Goal: Information Seeking & Learning: Learn about a topic

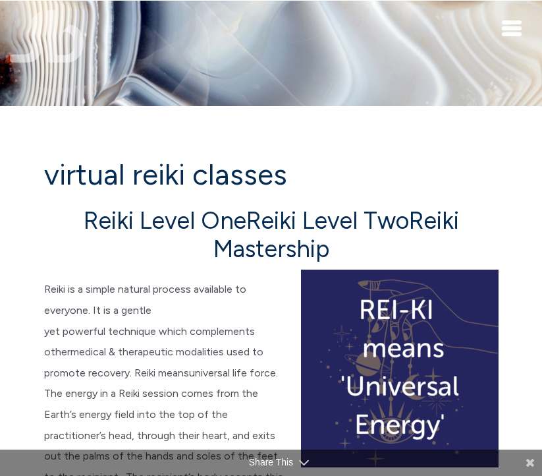
click at [51, 35] on img at bounding box center [47, 36] width 74 height 53
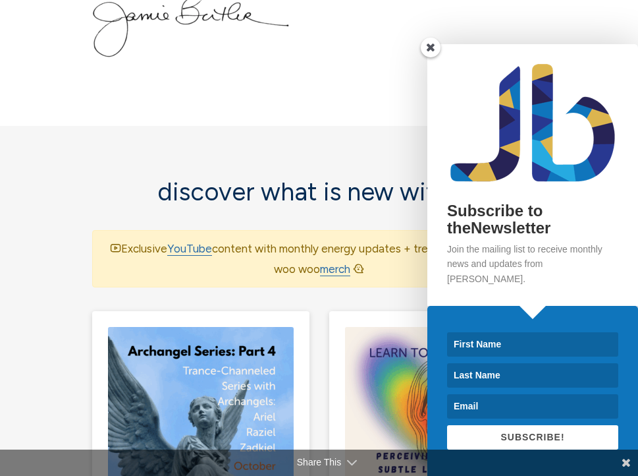
scroll to position [1176, 0]
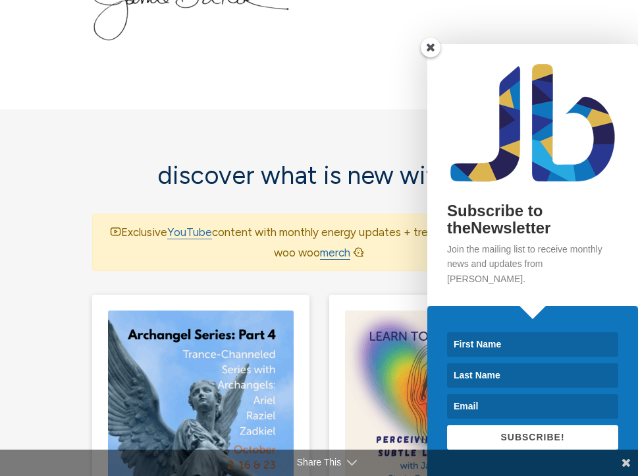
click at [432, 57] on span at bounding box center [431, 48] width 20 height 20
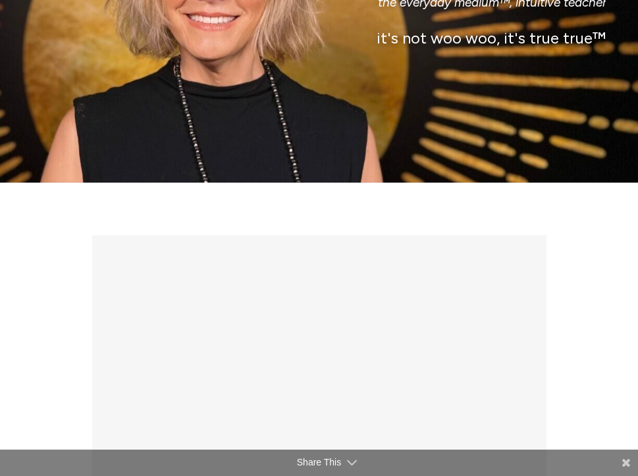
scroll to position [0, 0]
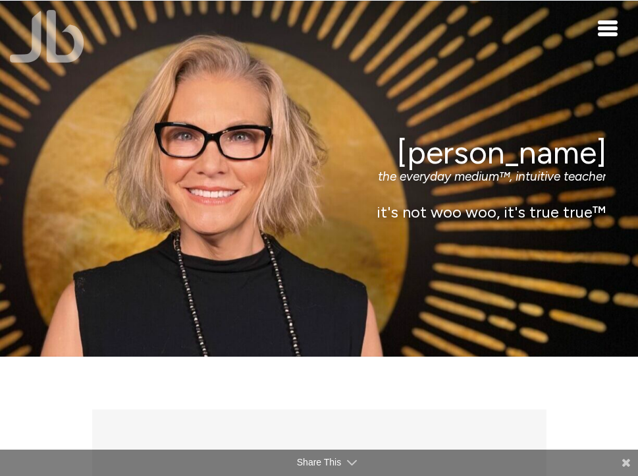
click at [541, 24] on div "Toggle navigation" at bounding box center [608, 28] width 20 height 16
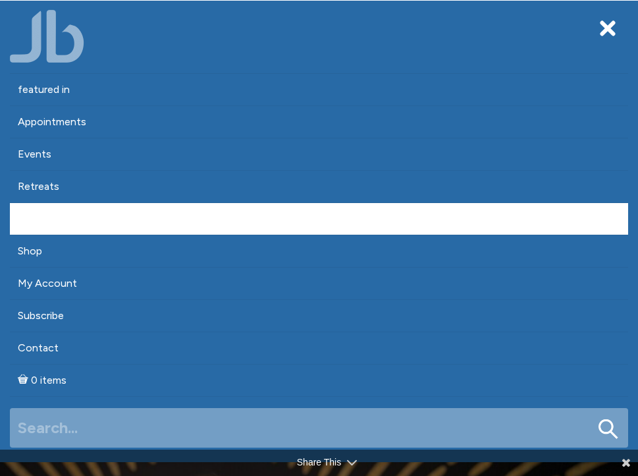
click at [39, 218] on link "About" at bounding box center [319, 219] width 619 height 32
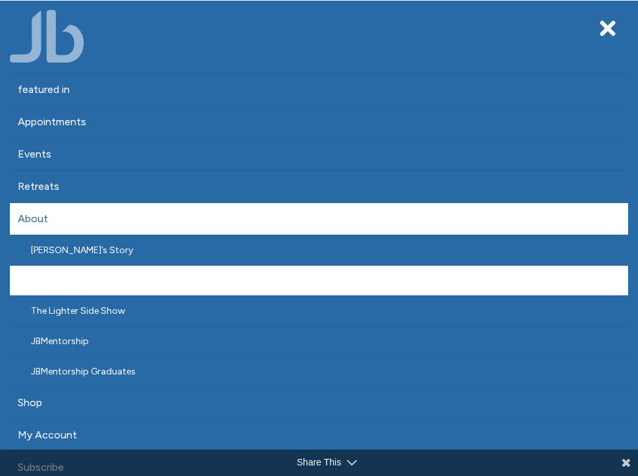
click at [109, 283] on link "JB Team" at bounding box center [319, 280] width 619 height 30
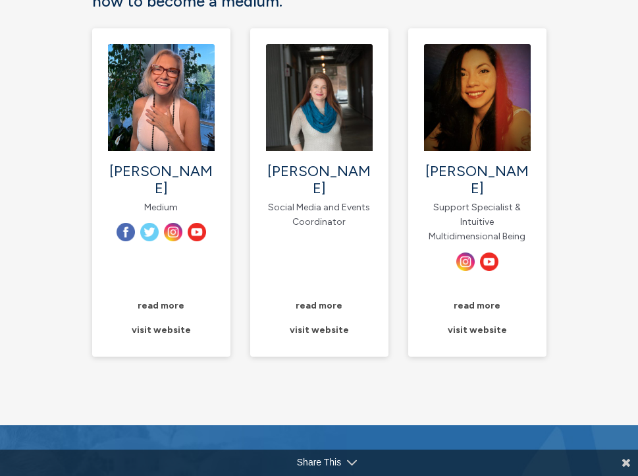
scroll to position [192, 0]
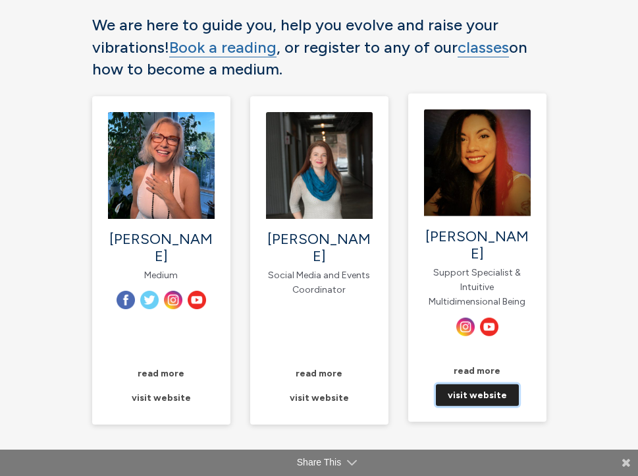
click at [463, 384] on link "visit website" at bounding box center [477, 395] width 83 height 22
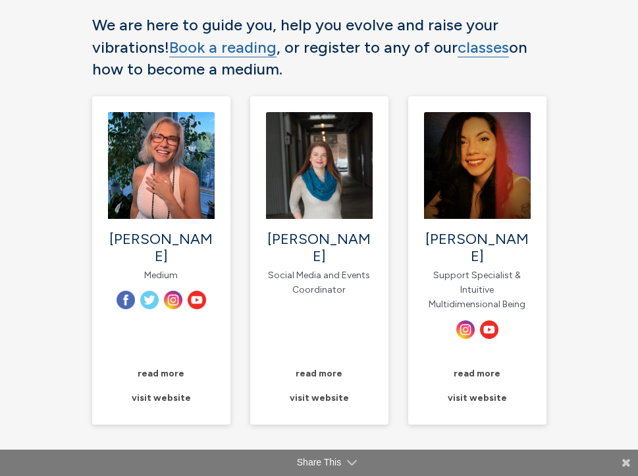
click at [237, 278] on div "Jamie Butler Medium read more" at bounding box center [161, 268] width 158 height 344
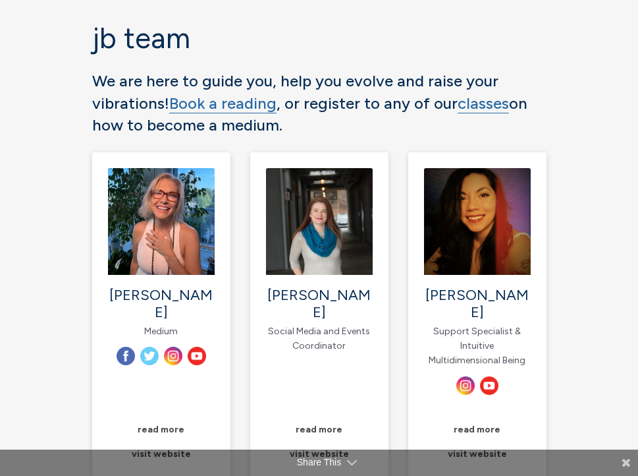
scroll to position [117, 0]
